Goal: Information Seeking & Learning: Learn about a topic

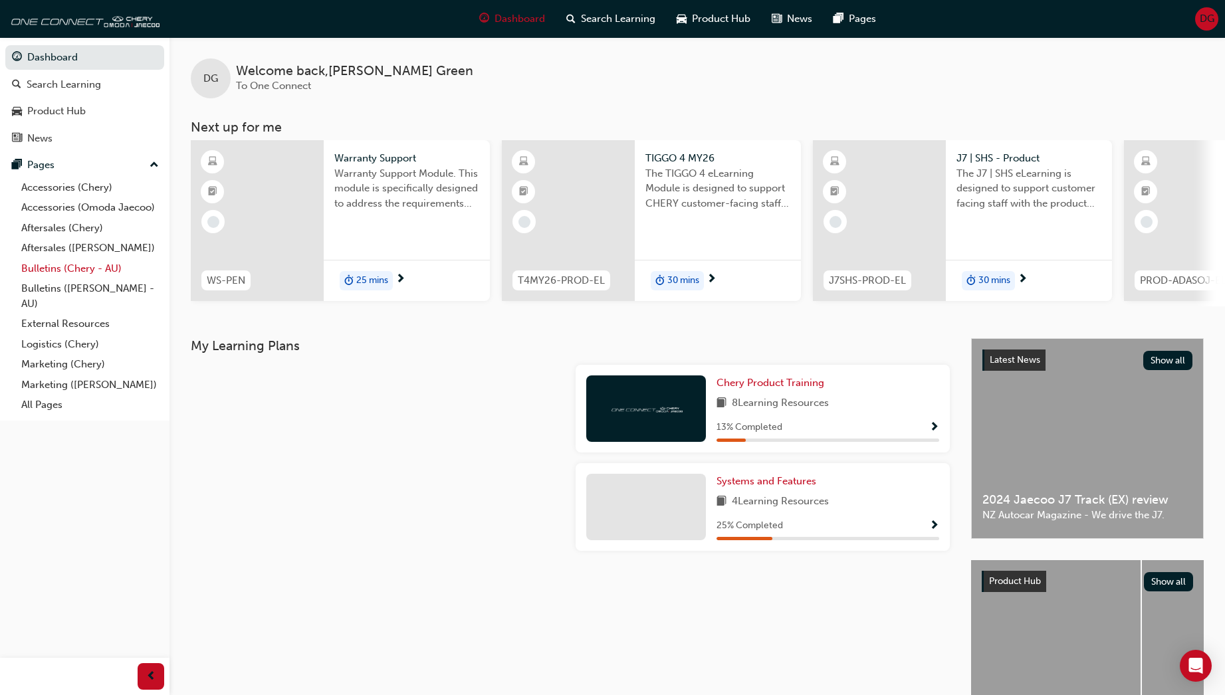
click at [56, 269] on link "Bulletins (Chery - AU)" at bounding box center [90, 269] width 148 height 21
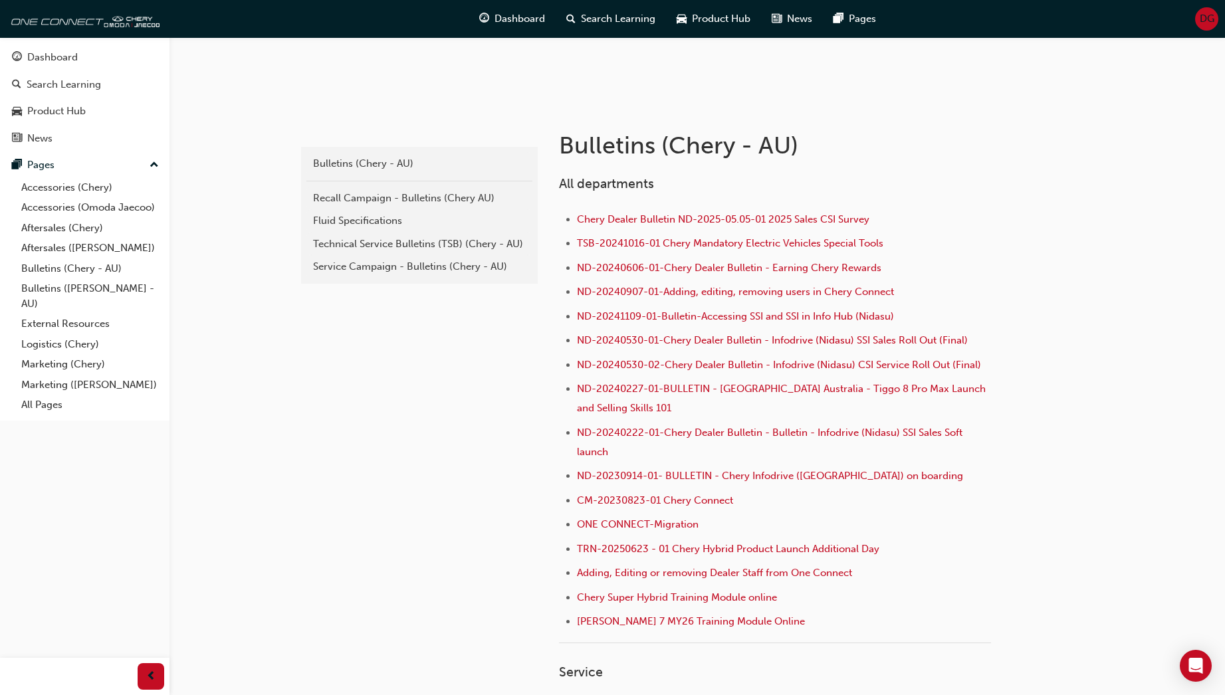
scroll to position [199, 0]
click at [376, 264] on div "Service Campaign - Bulletins (Chery - AU)" at bounding box center [419, 266] width 213 height 15
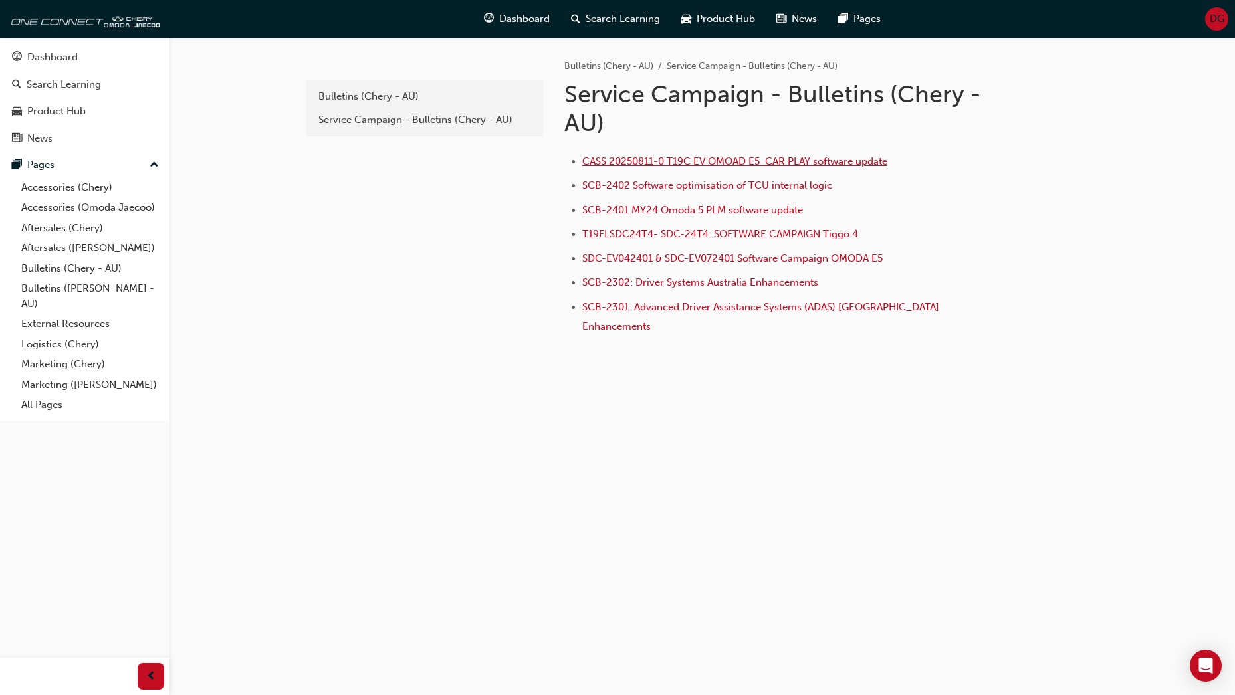
click at [643, 158] on span "CASS 20250811-0 T19C EV OMOAD E5 CAR PLAY software update" at bounding box center [734, 162] width 305 height 12
click at [646, 260] on span "SDC-EV042401 & SDC-EV072401 Software Campaign OMODA E5" at bounding box center [732, 259] width 301 height 12
click at [1215, 20] on span "DG" at bounding box center [1217, 18] width 15 height 15
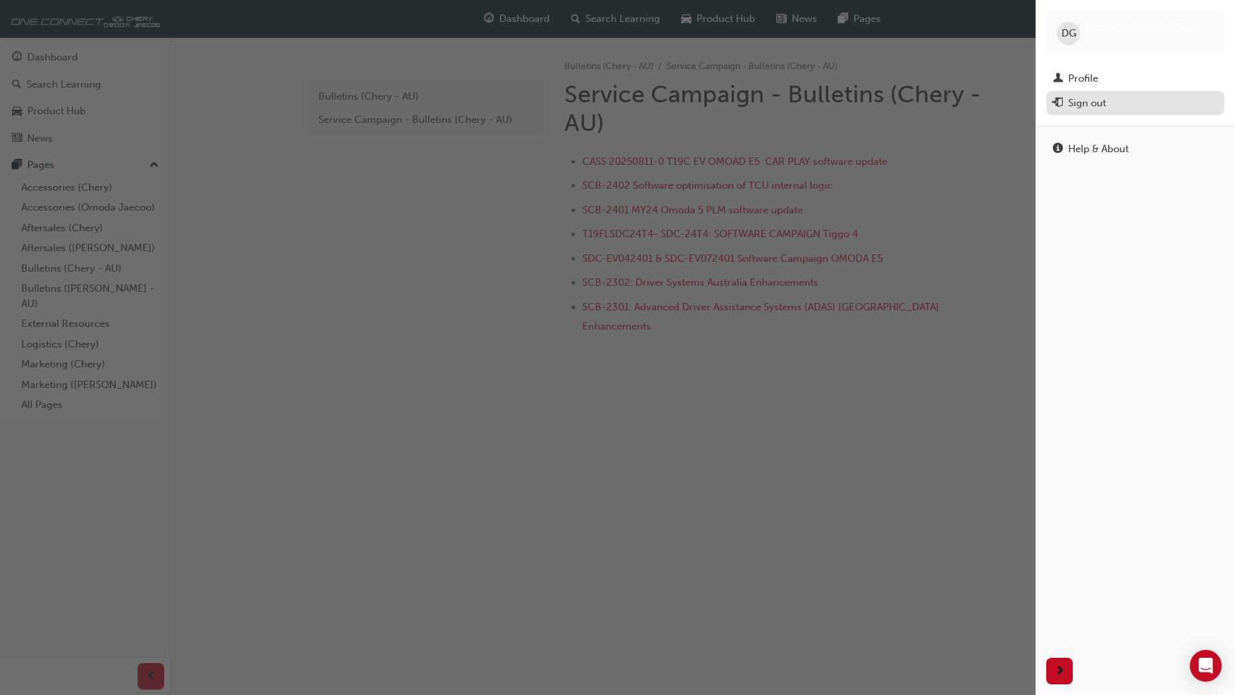
click at [1081, 106] on div "Sign out" at bounding box center [1087, 103] width 38 height 15
